Goal: Information Seeking & Learning: Learn about a topic

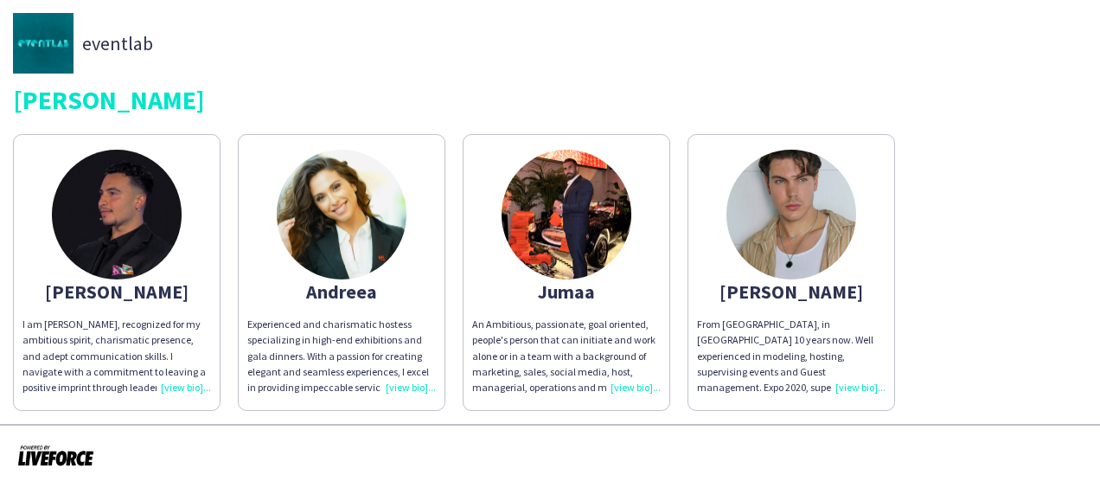
click at [182, 385] on div "I am Abdullah Hachem, recognized for my ambitious spirit, charismatic presence,…" at bounding box center [116, 356] width 189 height 79
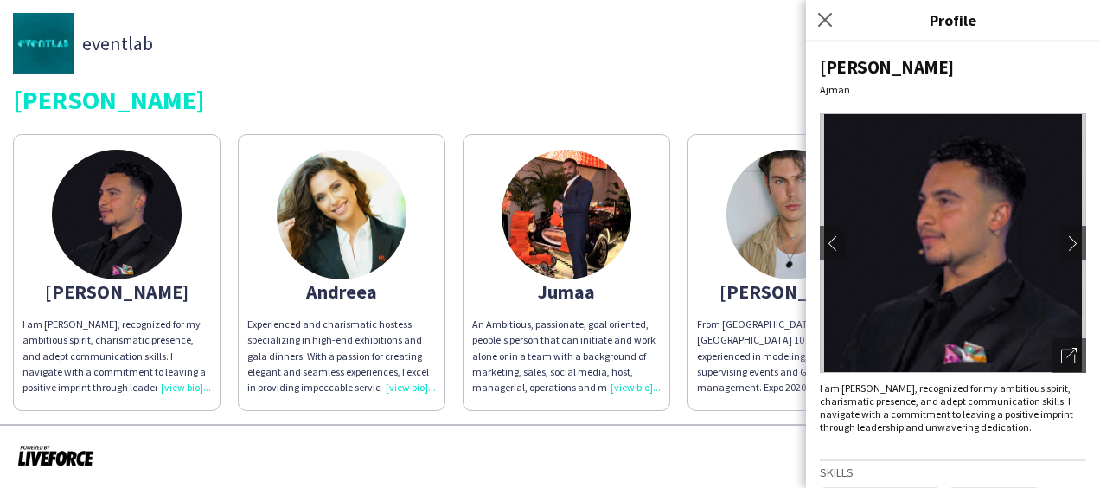
click at [343, 95] on div "Griffin Dinner" at bounding box center [550, 99] width 1074 height 26
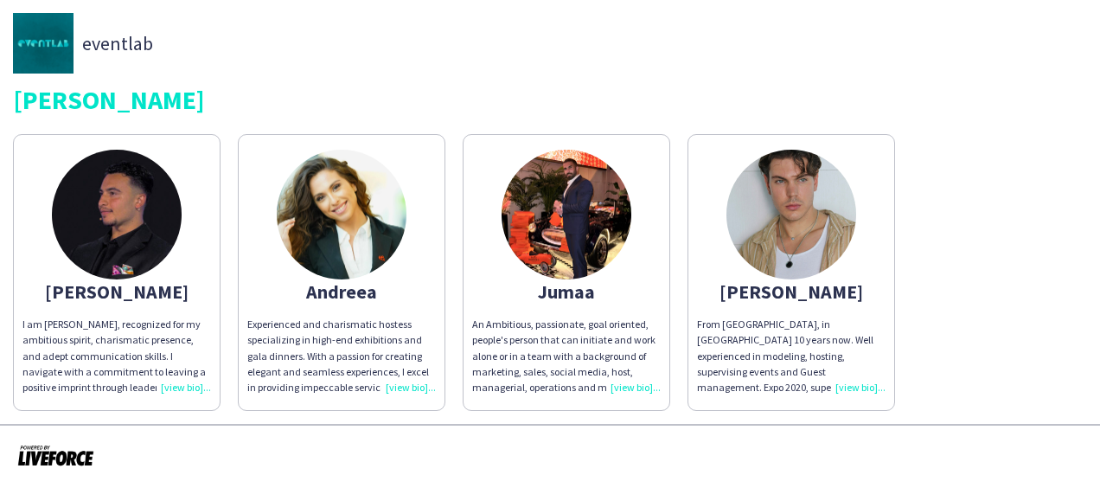
click at [996, 89] on div "Griffin Dinner" at bounding box center [550, 99] width 1074 height 26
click at [187, 383] on div "I am Abdullah Hachem, recognized for my ambitious spirit, charismatic presence,…" at bounding box center [116, 356] width 189 height 79
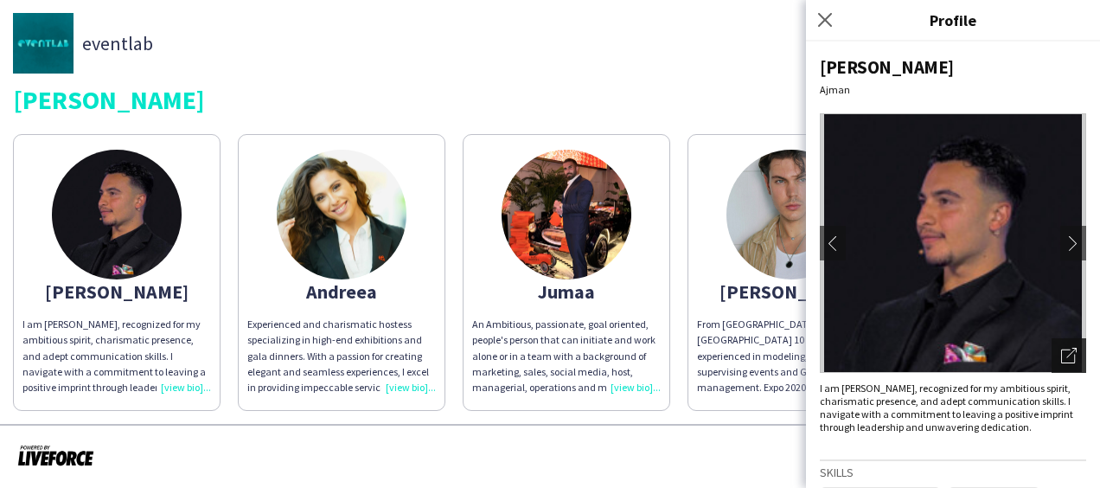
click at [1061, 353] on icon "Open photos pop-in" at bounding box center [1069, 356] width 16 height 16
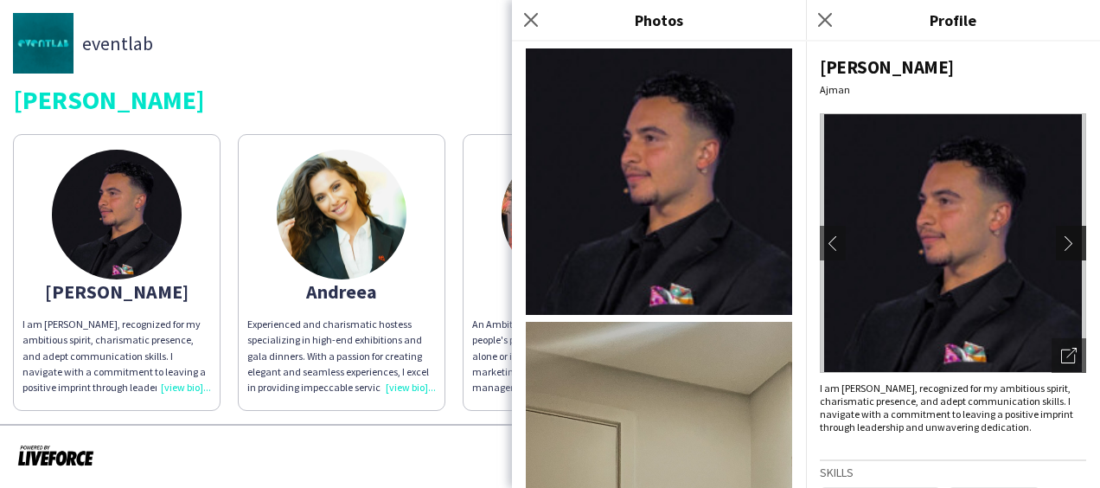
click at [1061, 243] on app-icon "chevron-right" at bounding box center [1073, 243] width 24 height 16
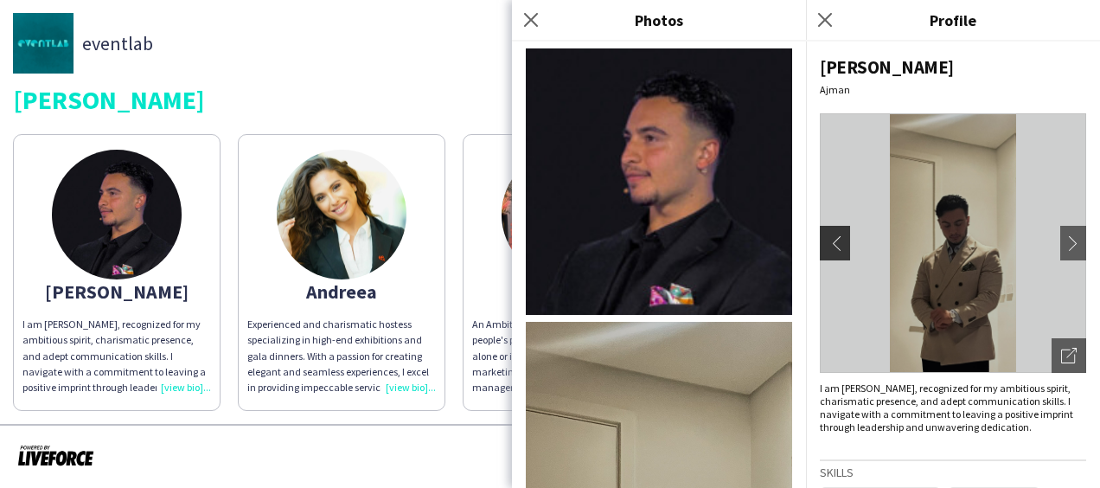
click at [834, 244] on app-icon "chevron-left" at bounding box center [833, 243] width 24 height 16
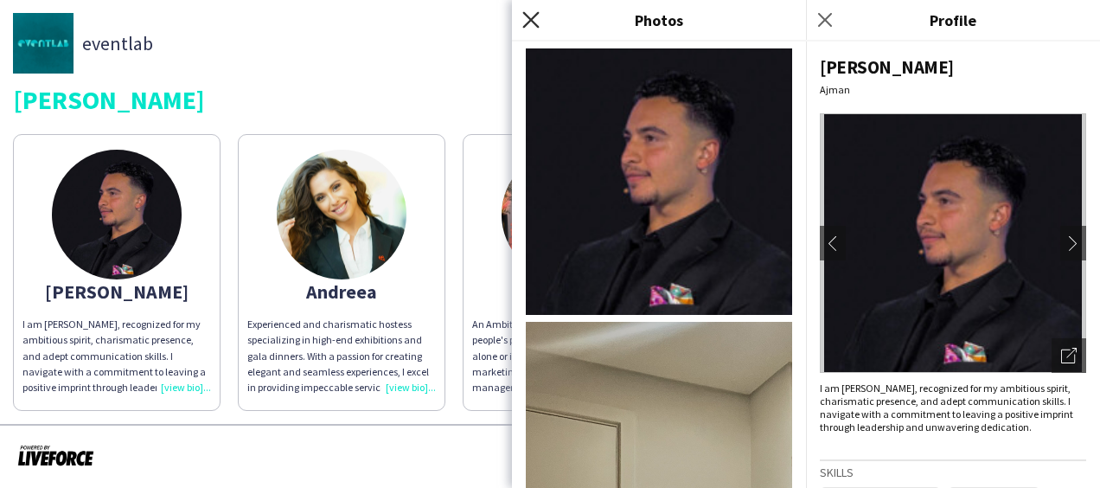
click at [531, 20] on icon at bounding box center [530, 19] width 16 height 16
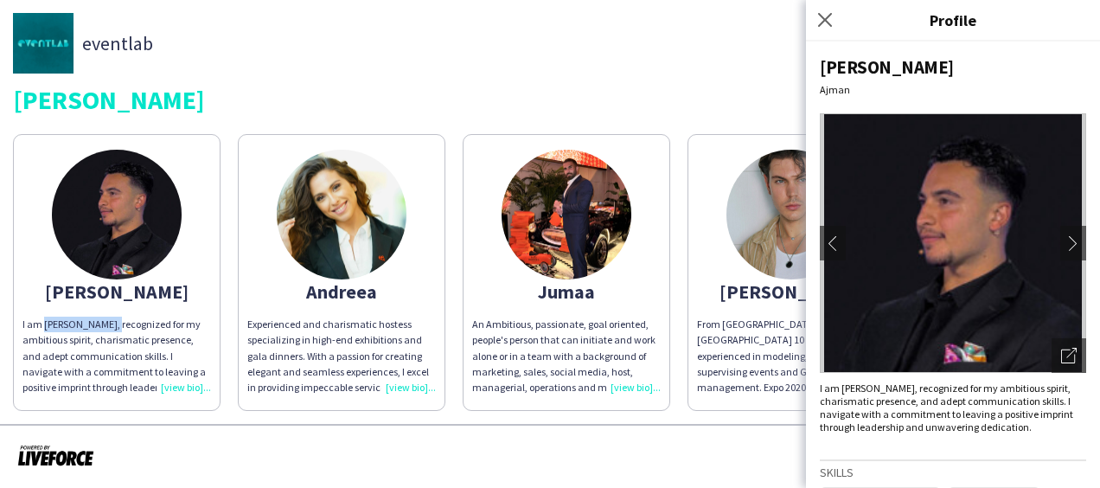
drag, startPoint x: 42, startPoint y: 324, endPoint x: 118, endPoint y: 326, distance: 76.1
click at [118, 326] on div "I am Abdullah Hachem, recognized for my ambitious spirit, charismatic presence,…" at bounding box center [116, 356] width 189 height 79
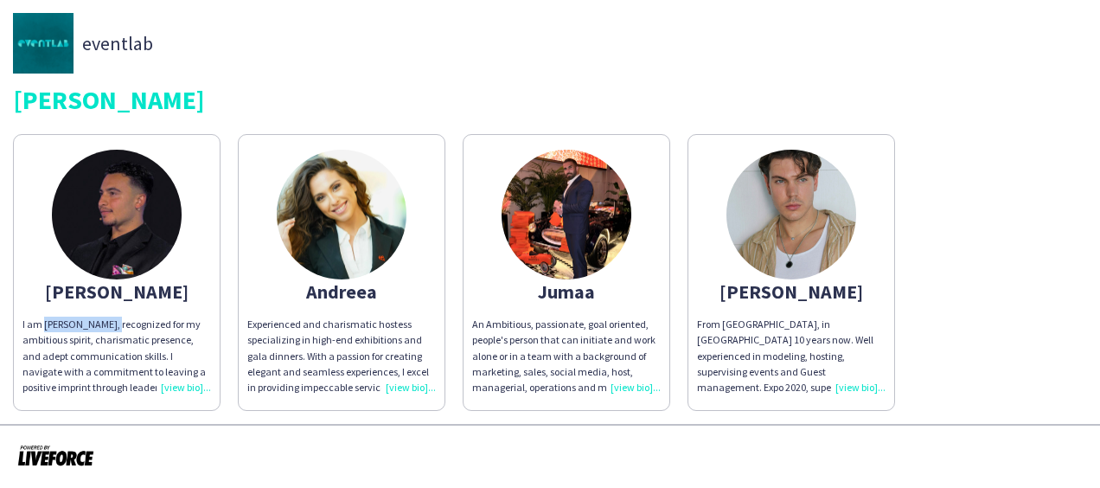
copy div "Abdullah Hachem"
click at [573, 221] on img at bounding box center [567, 215] width 130 height 130
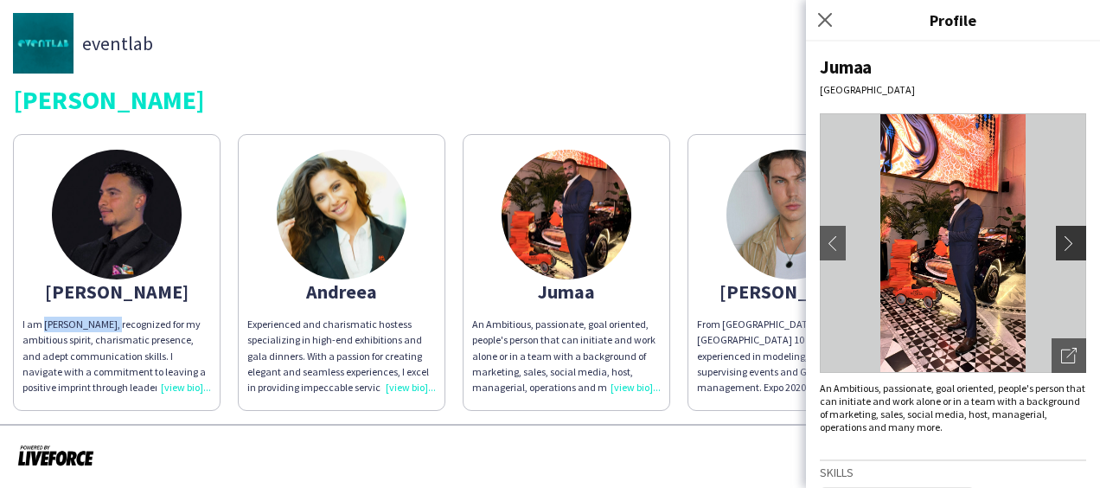
click at [1061, 237] on app-icon "chevron-right" at bounding box center [1073, 243] width 24 height 16
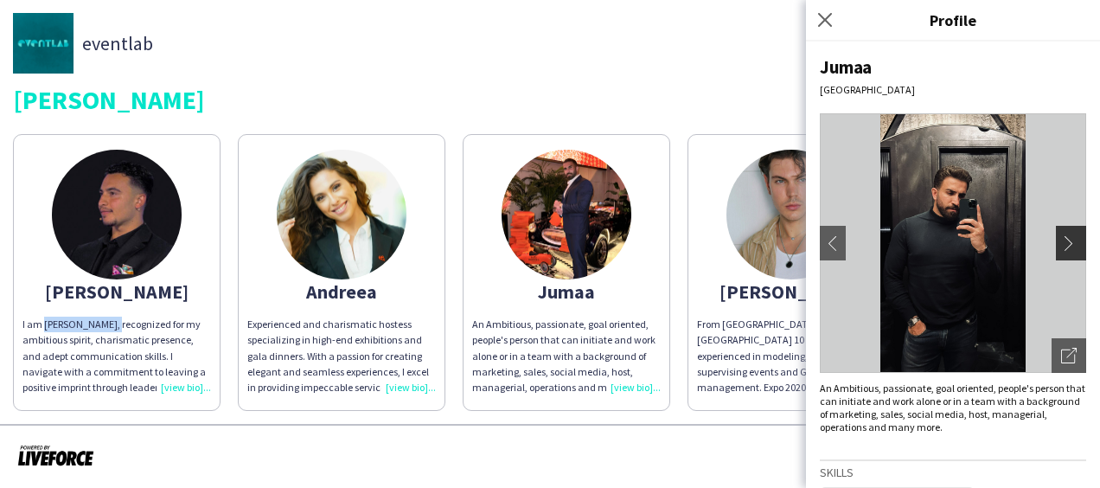
click at [1061, 237] on app-icon "chevron-right" at bounding box center [1073, 243] width 24 height 16
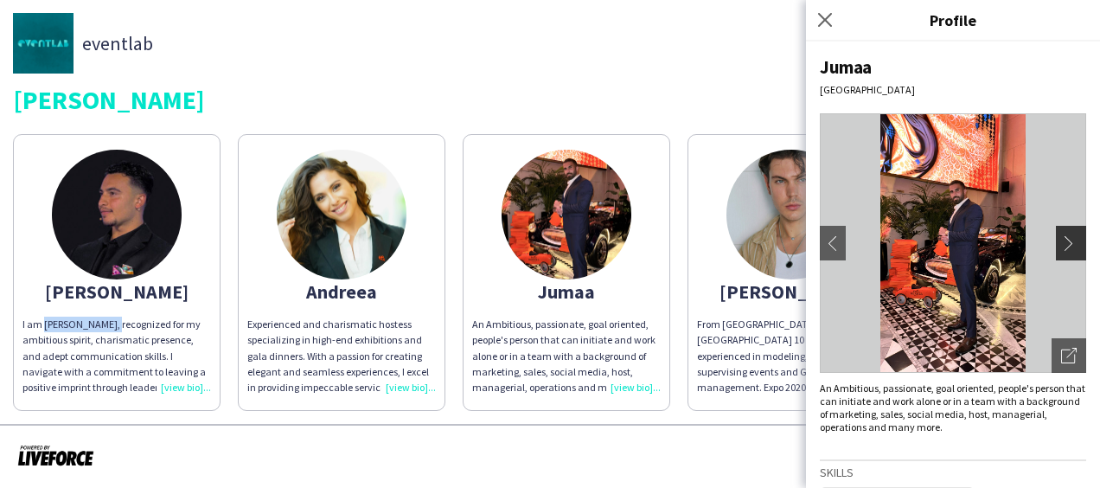
click at [1061, 237] on app-icon "chevron-right" at bounding box center [1073, 243] width 24 height 16
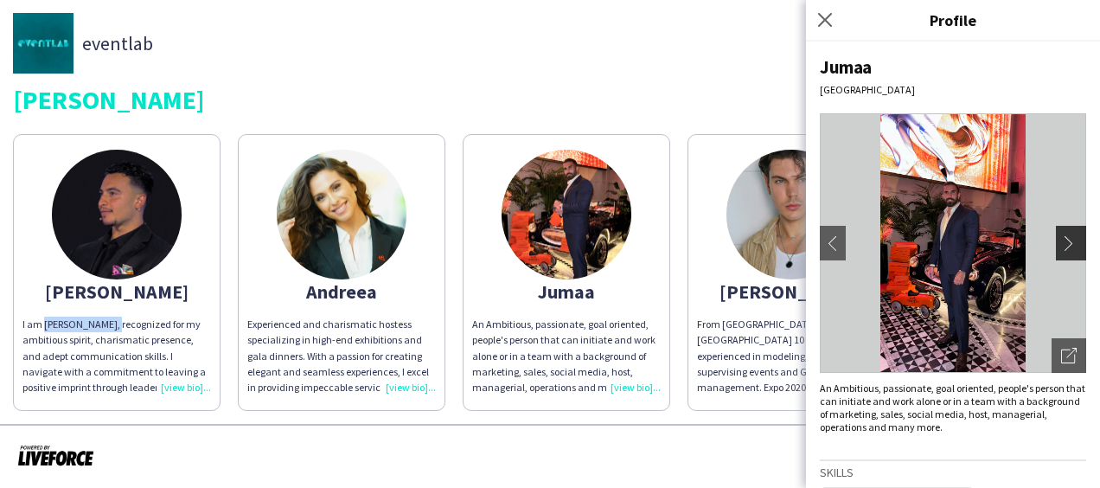
click at [1061, 246] on app-icon "chevron-right" at bounding box center [1073, 243] width 24 height 16
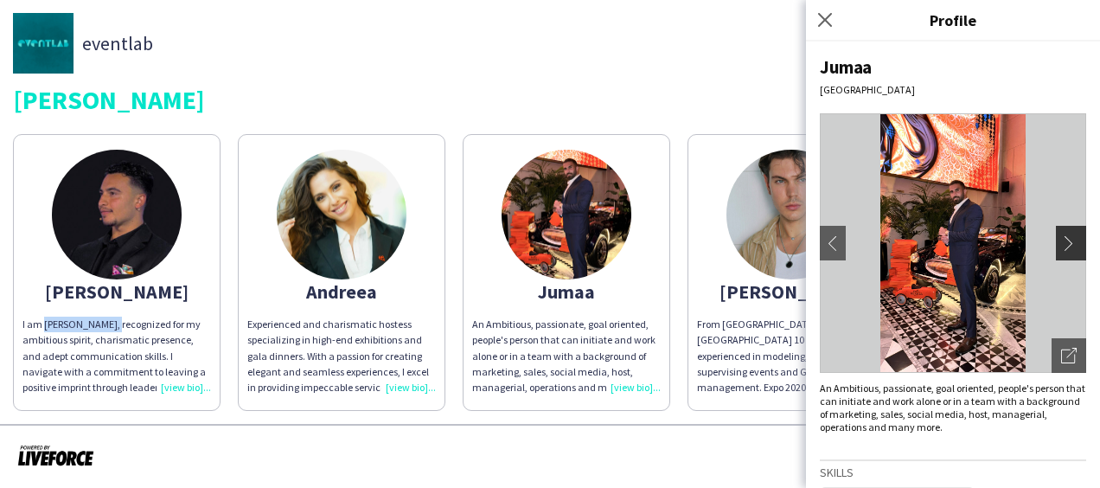
click at [1061, 246] on app-icon "chevron-right" at bounding box center [1073, 243] width 24 height 16
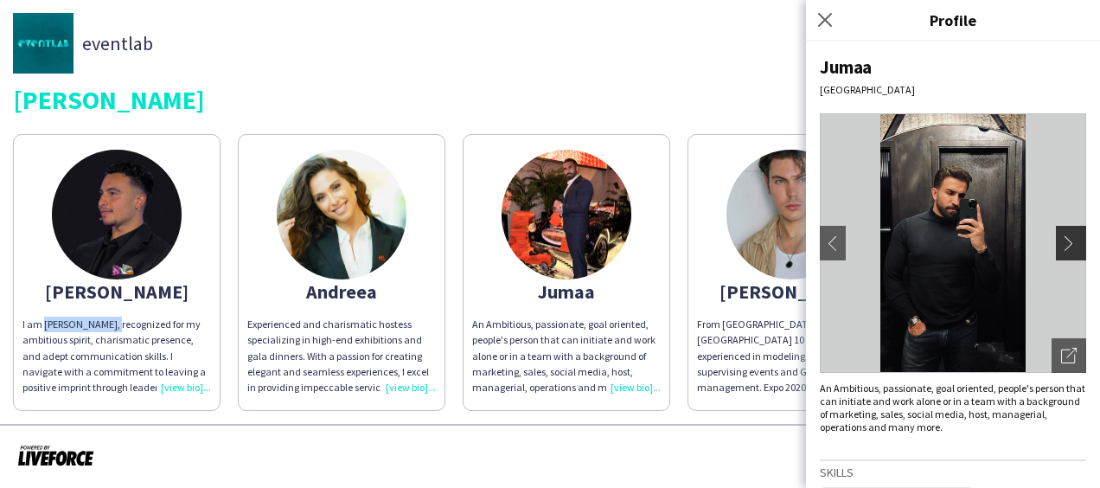
click at [1061, 246] on app-icon "chevron-right" at bounding box center [1073, 243] width 24 height 16
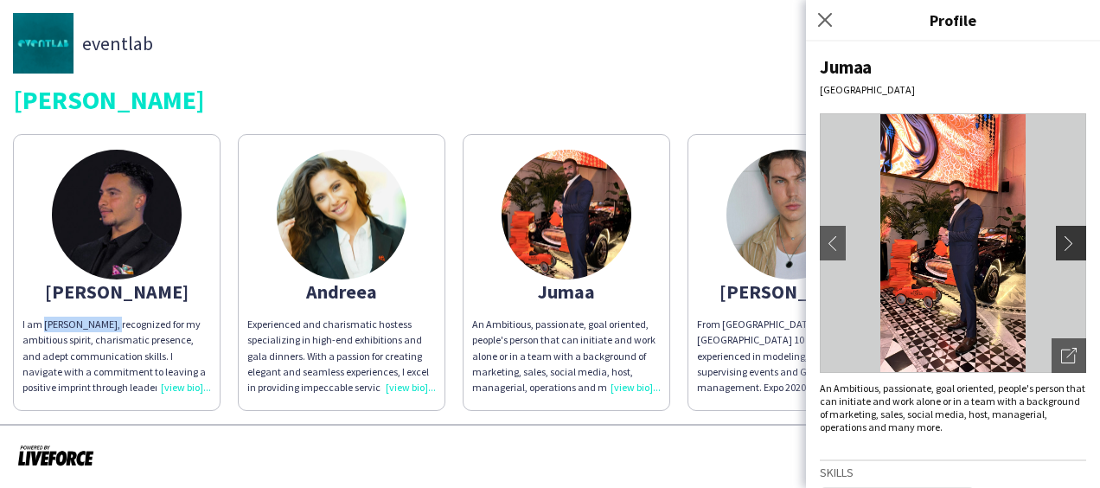
click at [1061, 246] on app-icon "chevron-right" at bounding box center [1073, 243] width 24 height 16
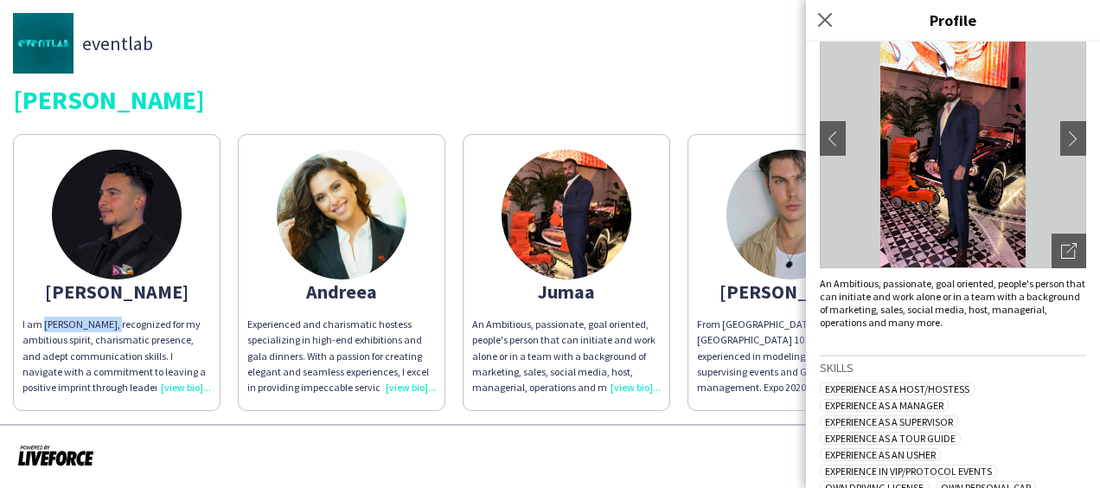
scroll to position [106, 0]
click at [1061, 248] on icon "Open photos pop-in" at bounding box center [1069, 250] width 16 height 16
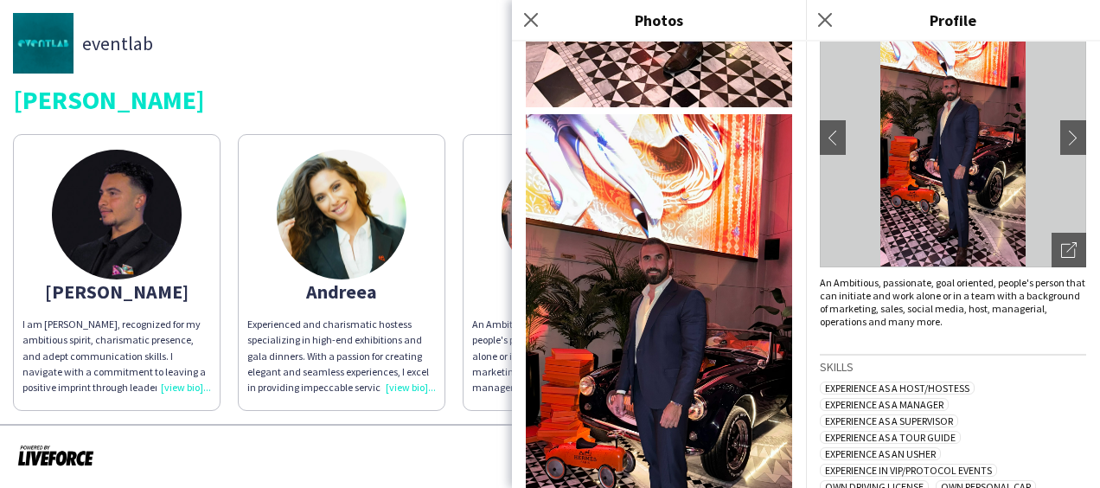
scroll to position [1382, 0]
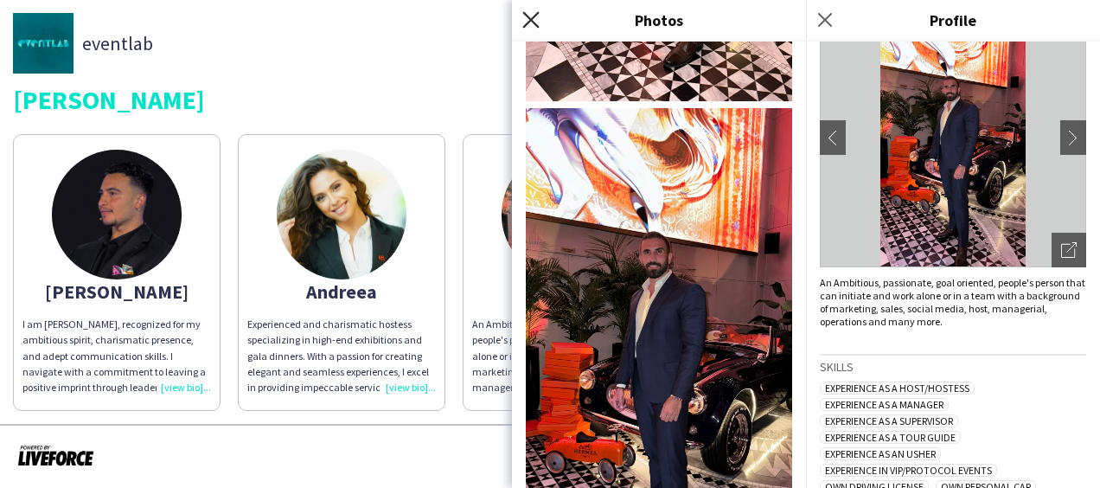
click at [528, 24] on icon at bounding box center [530, 19] width 16 height 16
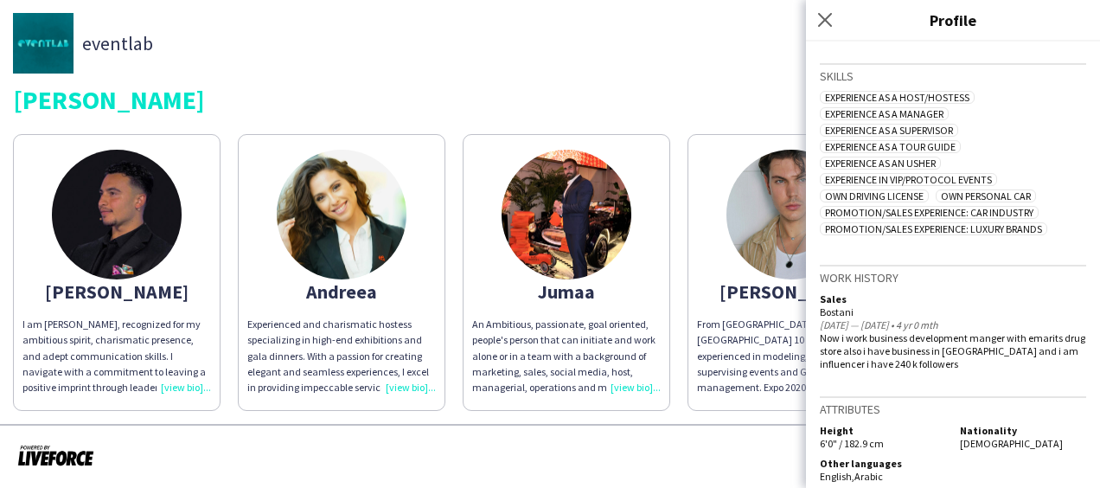
scroll to position [403, 0]
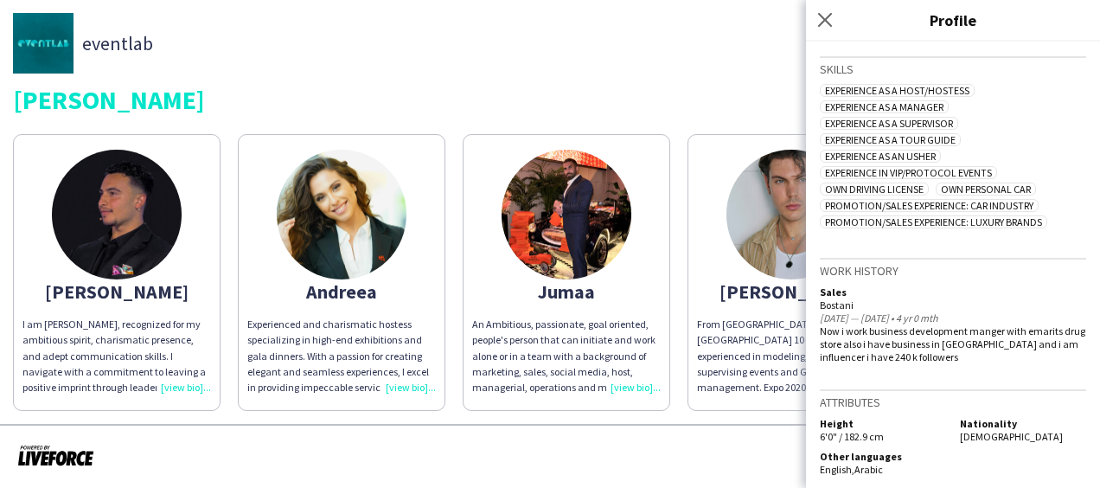
click at [643, 98] on div "Griffin Dinner" at bounding box center [550, 99] width 1074 height 26
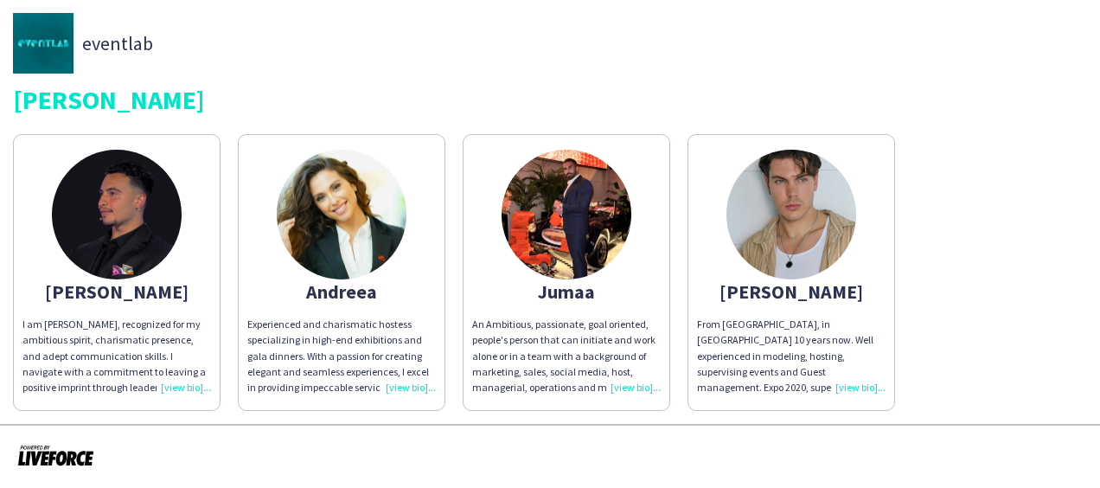
click at [346, 195] on img at bounding box center [342, 215] width 130 height 130
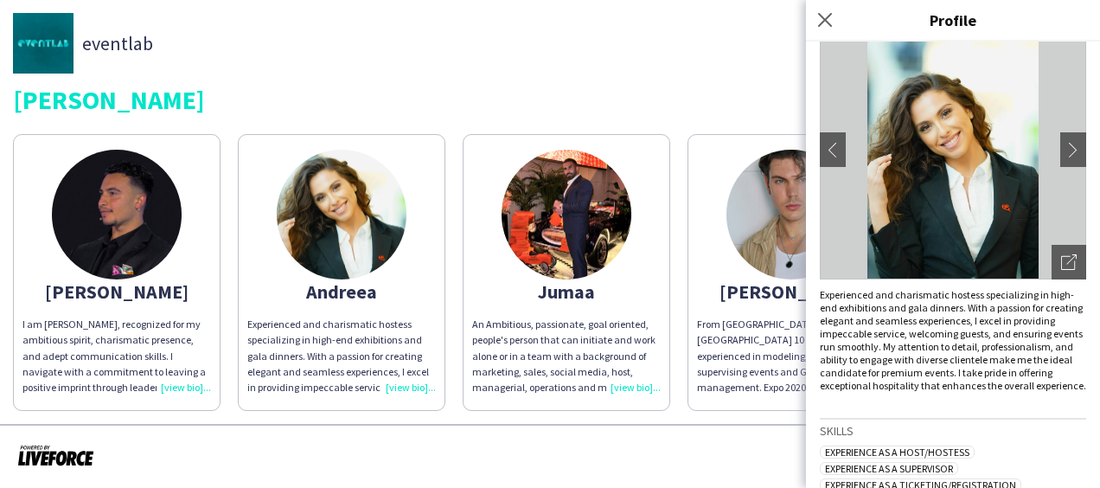
scroll to position [98, 0]
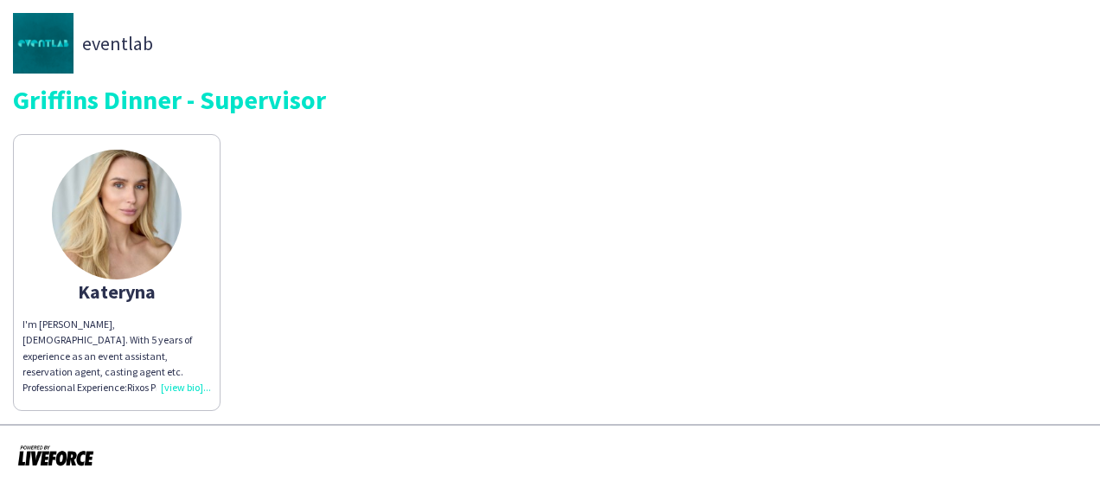
click at [182, 387] on div "I'm [PERSON_NAME], [DEMOGRAPHIC_DATA]. With 5 years of experience as an event a…" at bounding box center [116, 356] width 189 height 79
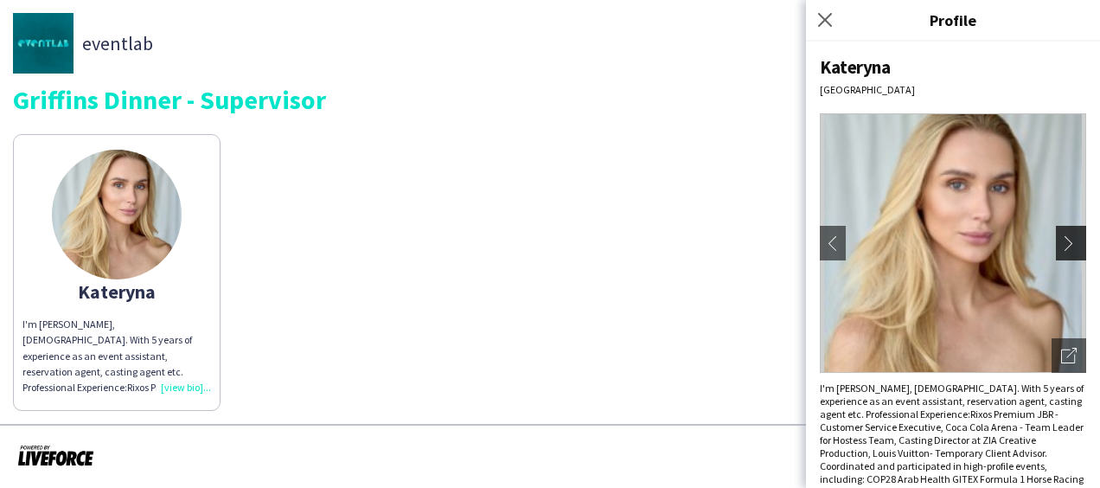
click at [1061, 244] on app-icon "chevron-right" at bounding box center [1073, 243] width 24 height 16
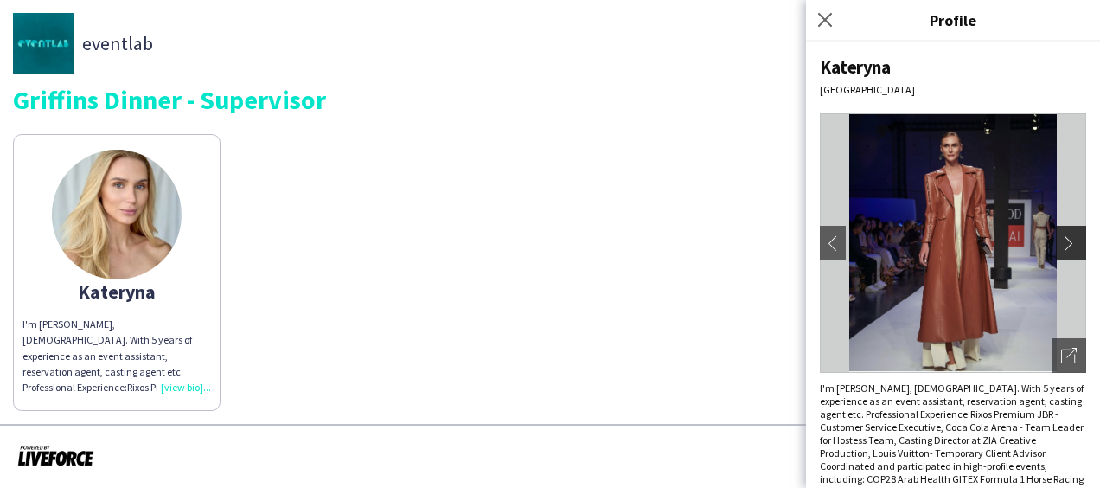
click at [1061, 244] on app-icon "chevron-right" at bounding box center [1073, 243] width 24 height 16
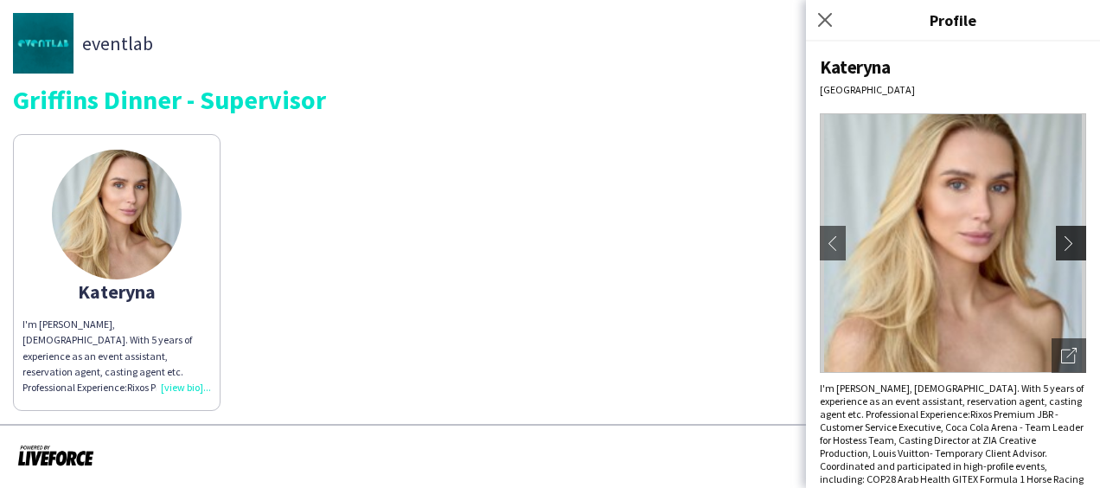
click at [1061, 244] on app-icon "chevron-right" at bounding box center [1073, 243] width 24 height 16
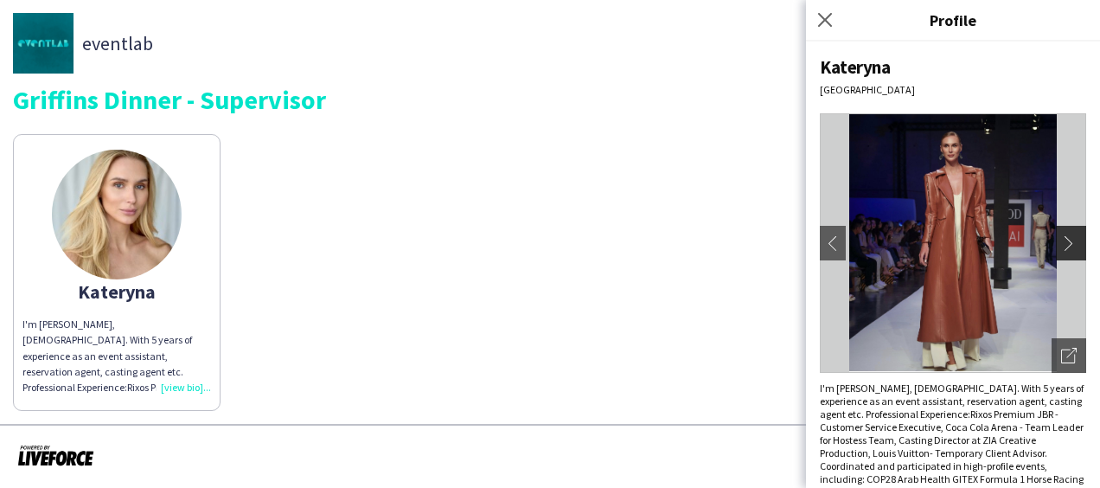
click at [1061, 242] on app-icon "chevron-right" at bounding box center [1073, 243] width 24 height 16
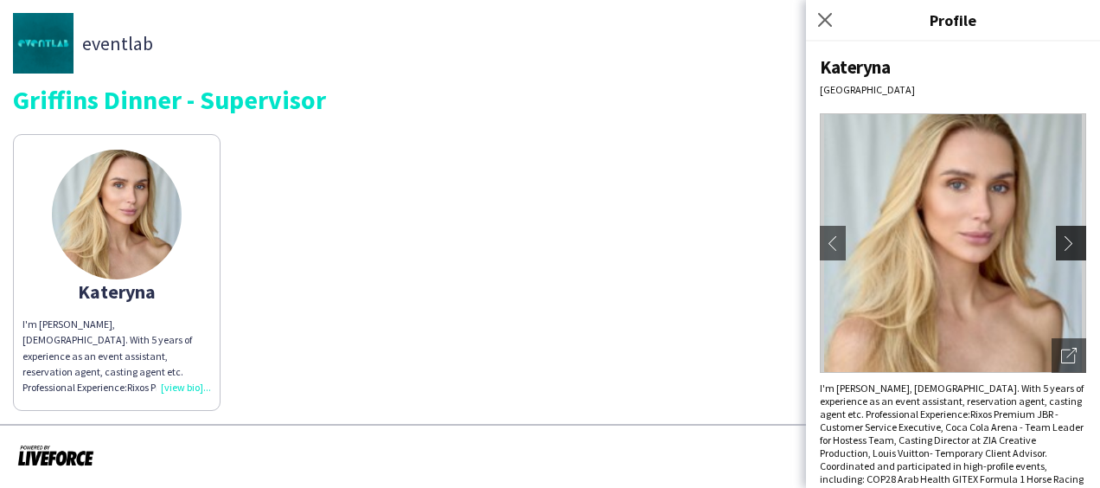
click at [1065, 247] on app-icon "chevron-right" at bounding box center [1073, 243] width 24 height 16
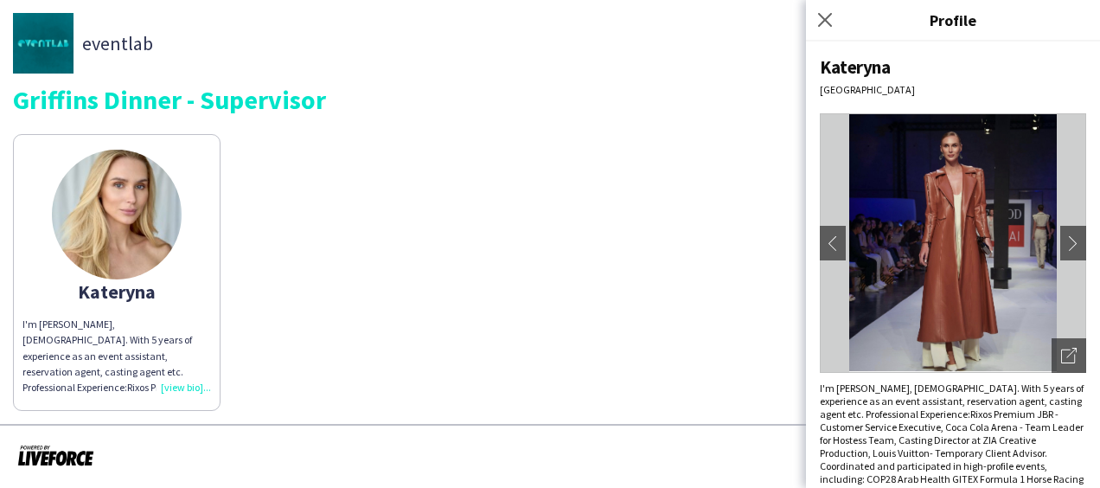
click at [989, 204] on img at bounding box center [953, 242] width 266 height 259
